Goal: Information Seeking & Learning: Learn about a topic

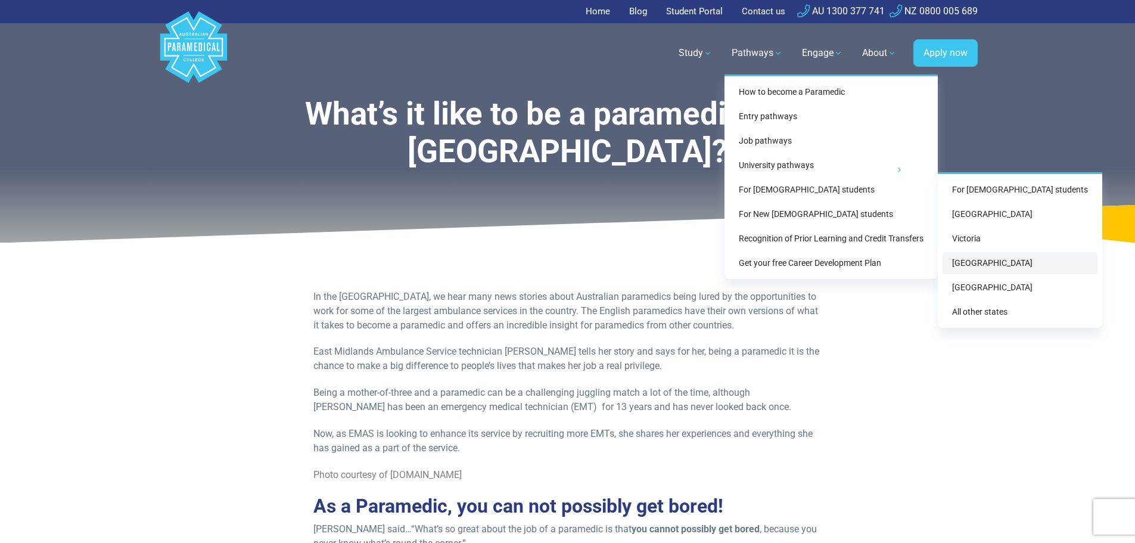
click at [975, 257] on link "[GEOGRAPHIC_DATA]" at bounding box center [1020, 263] width 155 height 22
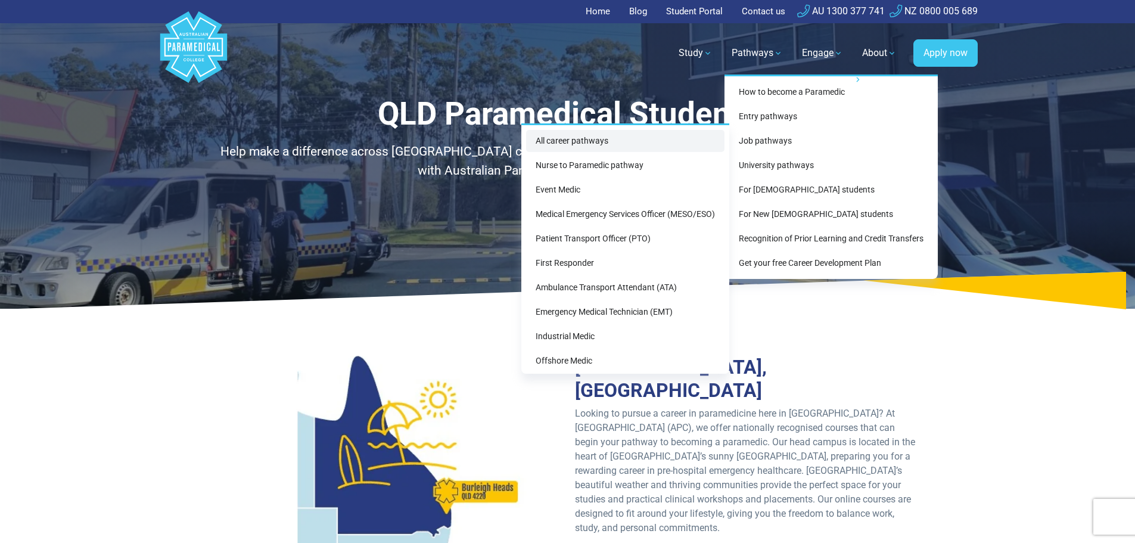
click at [592, 142] on link "All career pathways" at bounding box center [625, 141] width 198 height 22
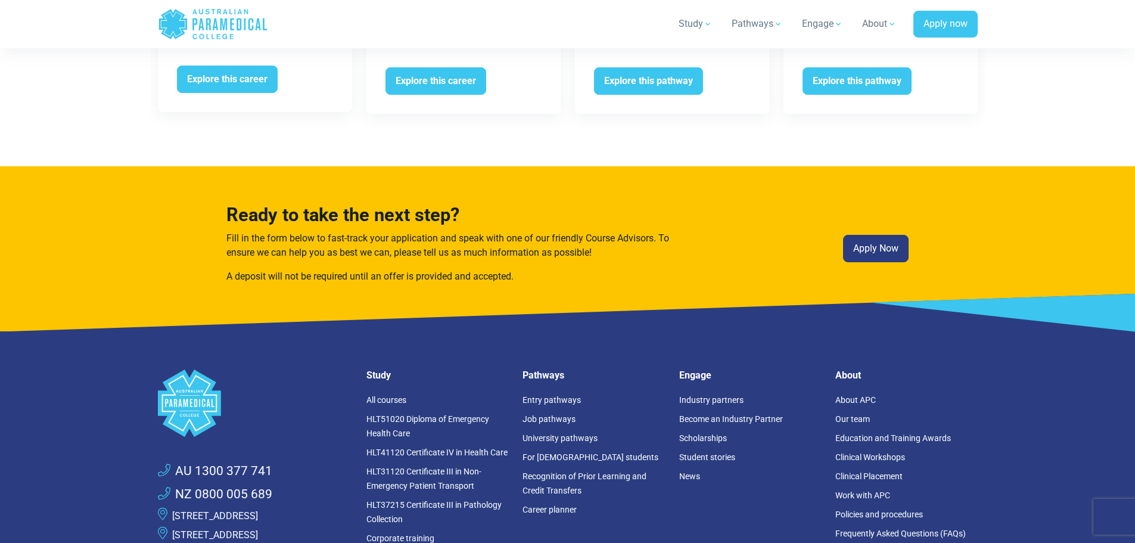
scroll to position [2782, 0]
